Goal: Task Accomplishment & Management: Use online tool/utility

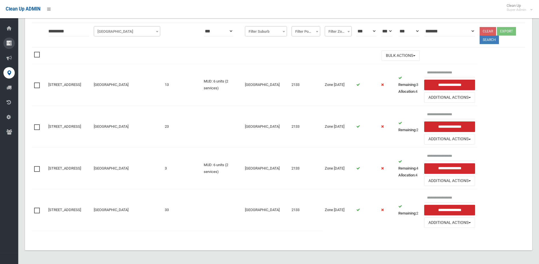
scroll to position [70, 0]
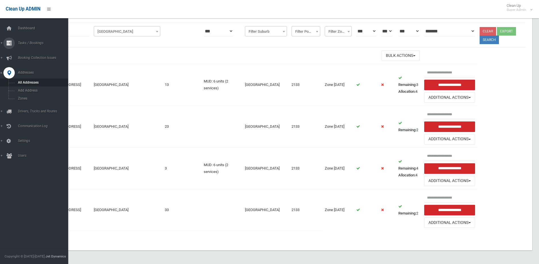
click at [14, 45] on div at bounding box center [8, 43] width 11 height 11
click at [24, 86] on span "Search" at bounding box center [41, 85] width 51 height 4
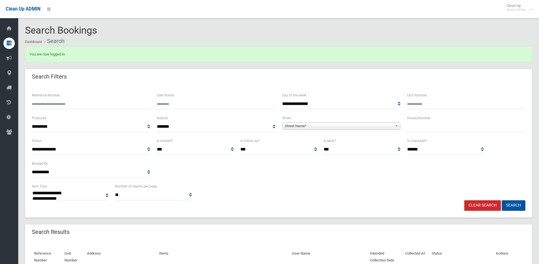
select select
click at [316, 130] on span "**********" at bounding box center [341, 126] width 118 height 11
click at [315, 125] on span "Street Name*" at bounding box center [339, 126] width 108 height 7
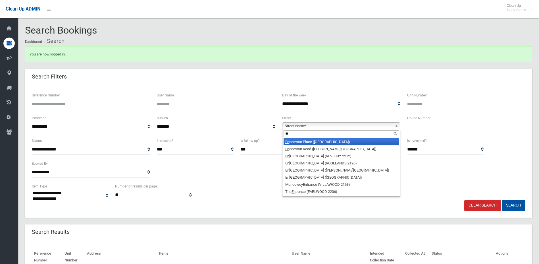
type input "***"
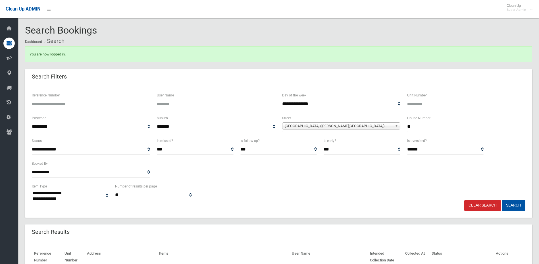
type input "**"
click at [502, 200] on button "Search" at bounding box center [514, 205] width 24 height 11
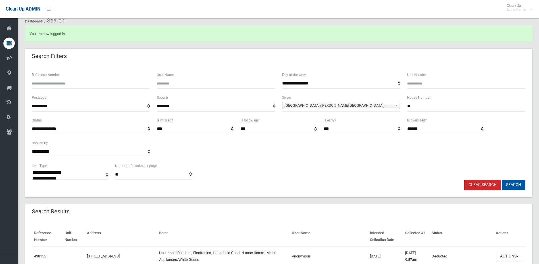
scroll to position [85, 0]
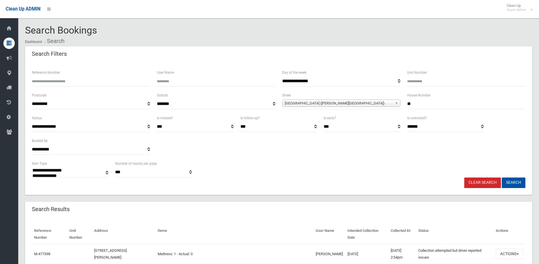
select select
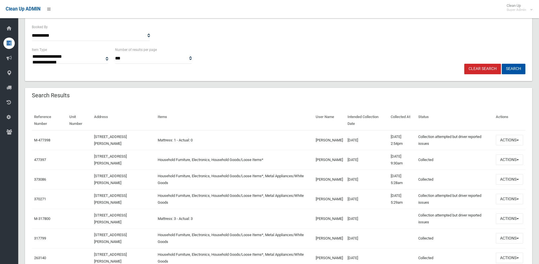
scroll to position [114, 0]
click at [507, 158] on button "Actions" at bounding box center [509, 159] width 27 height 11
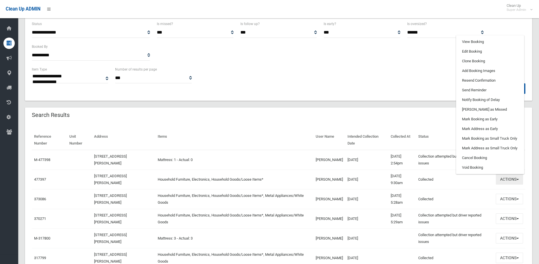
scroll to position [85, 0]
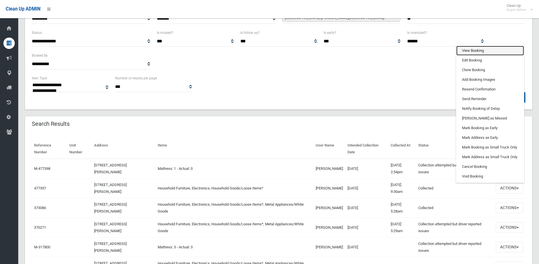
click at [479, 53] on link "View Booking" at bounding box center [491, 51] width 68 height 10
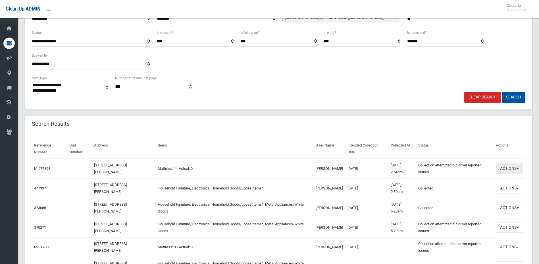
click at [503, 170] on button "Actions" at bounding box center [509, 168] width 27 height 11
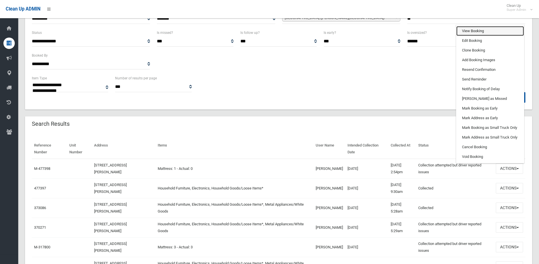
click at [486, 29] on link "View Booking" at bounding box center [491, 31] width 68 height 10
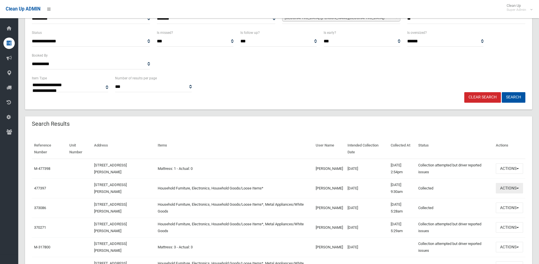
click at [499, 190] on button "Actions" at bounding box center [509, 188] width 27 height 11
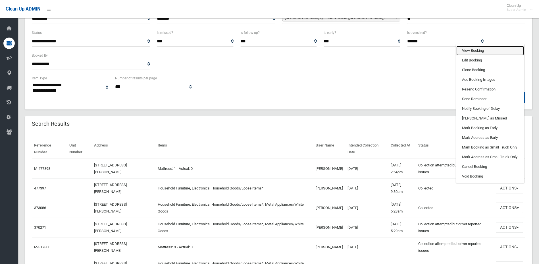
click at [478, 50] on link "View Booking" at bounding box center [491, 51] width 68 height 10
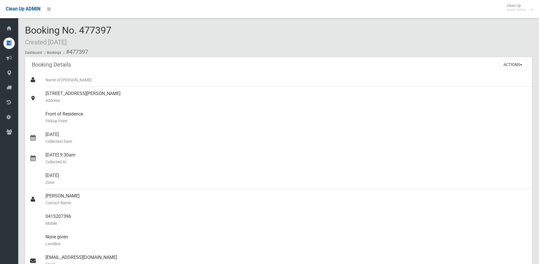
scroll to position [284, 0]
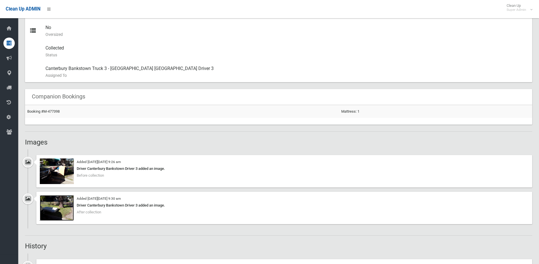
click at [57, 210] on img at bounding box center [57, 208] width 34 height 26
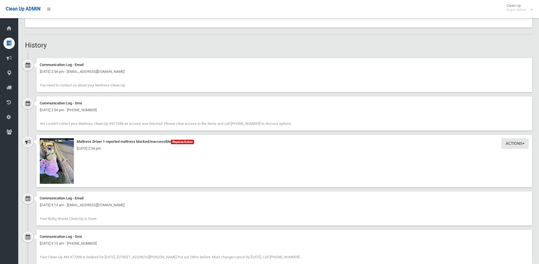
scroll to position [370, 0]
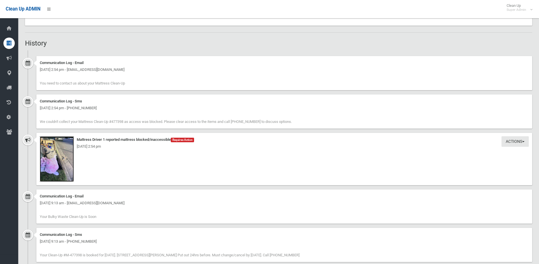
click at [47, 167] on img at bounding box center [57, 158] width 34 height 45
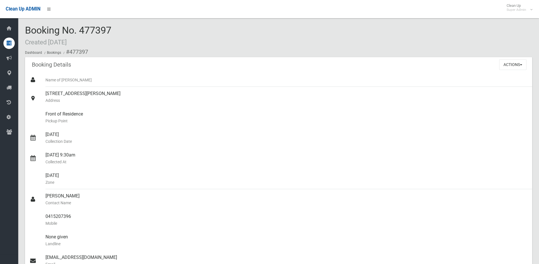
scroll to position [28, 0]
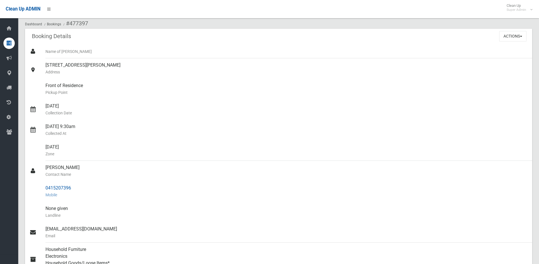
drag, startPoint x: 74, startPoint y: 186, endPoint x: 40, endPoint y: 190, distance: 34.8
click at [40, 190] on link "0415207396 Mobile" at bounding box center [278, 191] width 507 height 20
copy link "0415207396"
